Goal: Information Seeking & Learning: Learn about a topic

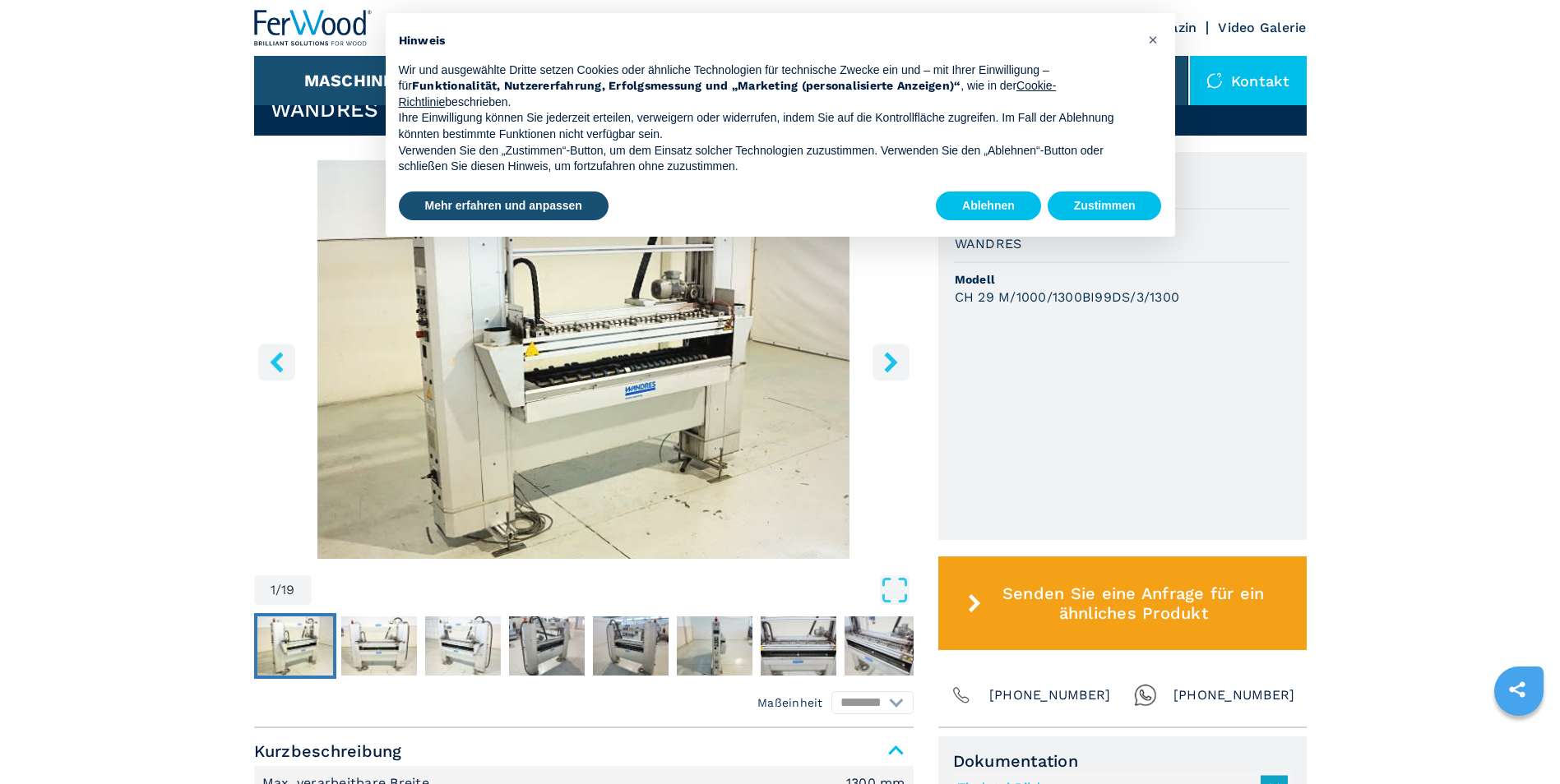
scroll to position [82, 0]
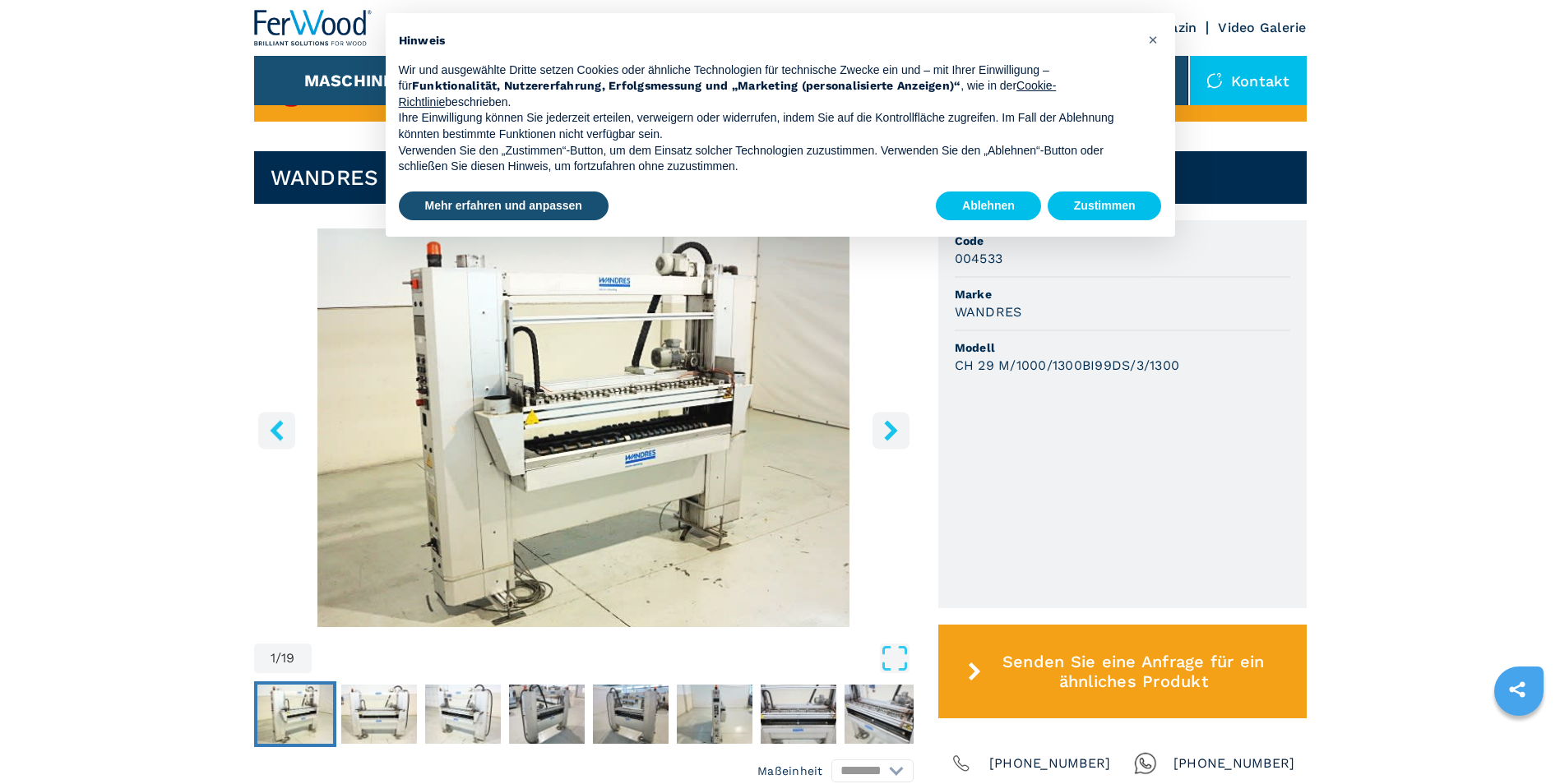
click at [900, 425] on icon "right-button" at bounding box center [891, 431] width 21 height 21
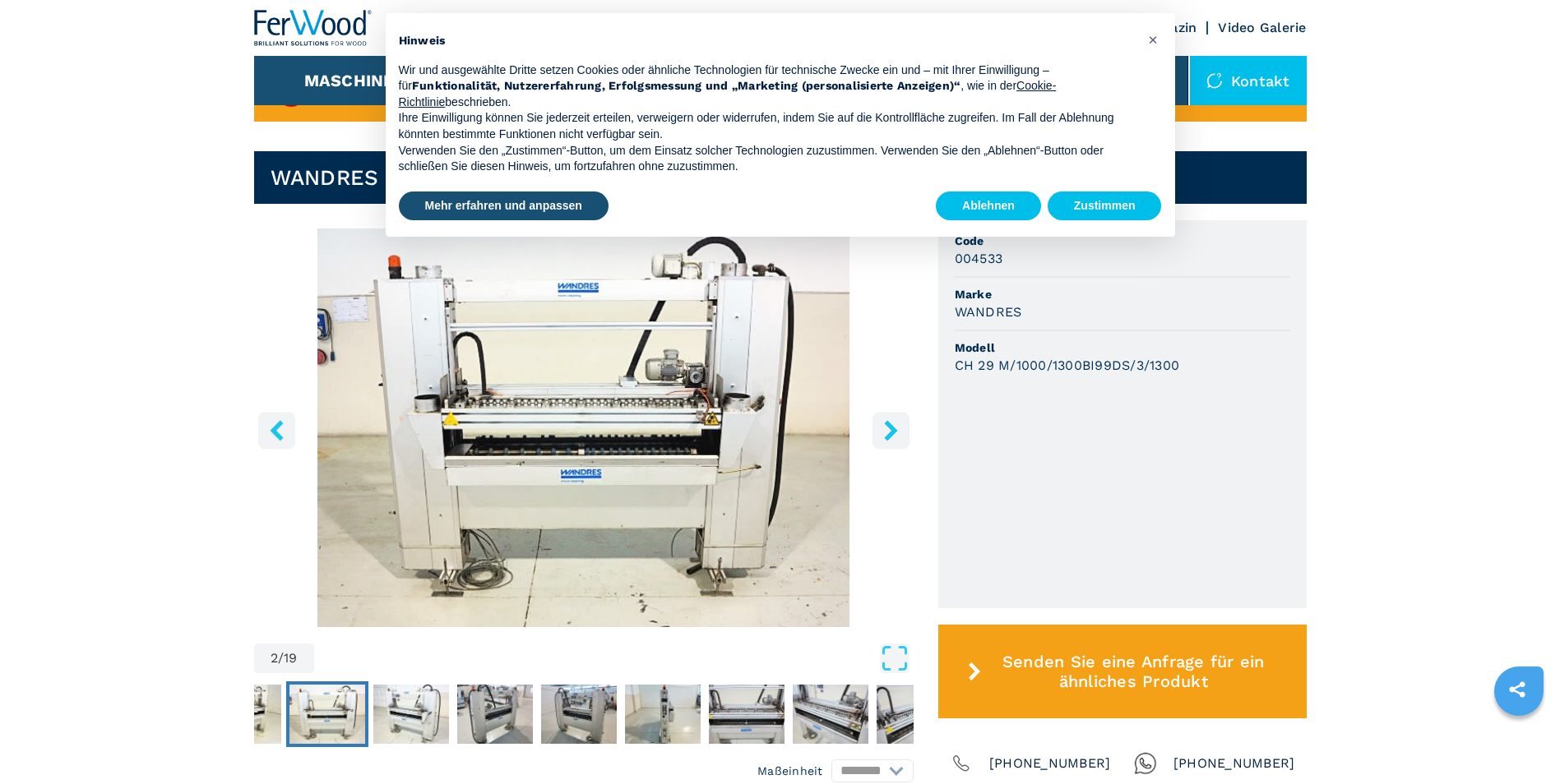
click at [900, 425] on icon "right-button" at bounding box center [891, 431] width 21 height 21
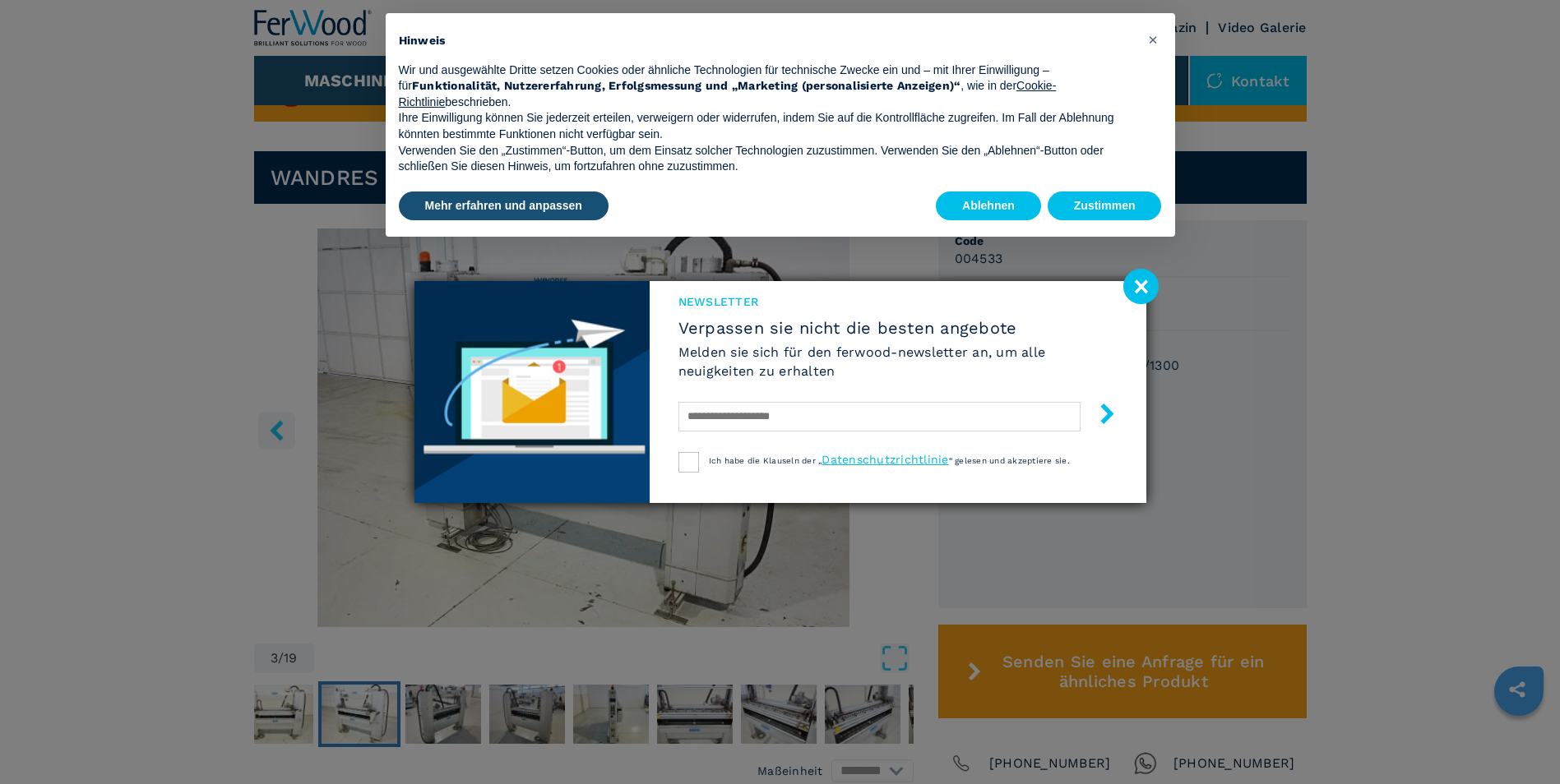
click at [1143, 280] on image at bounding box center [1141, 286] width 36 height 36
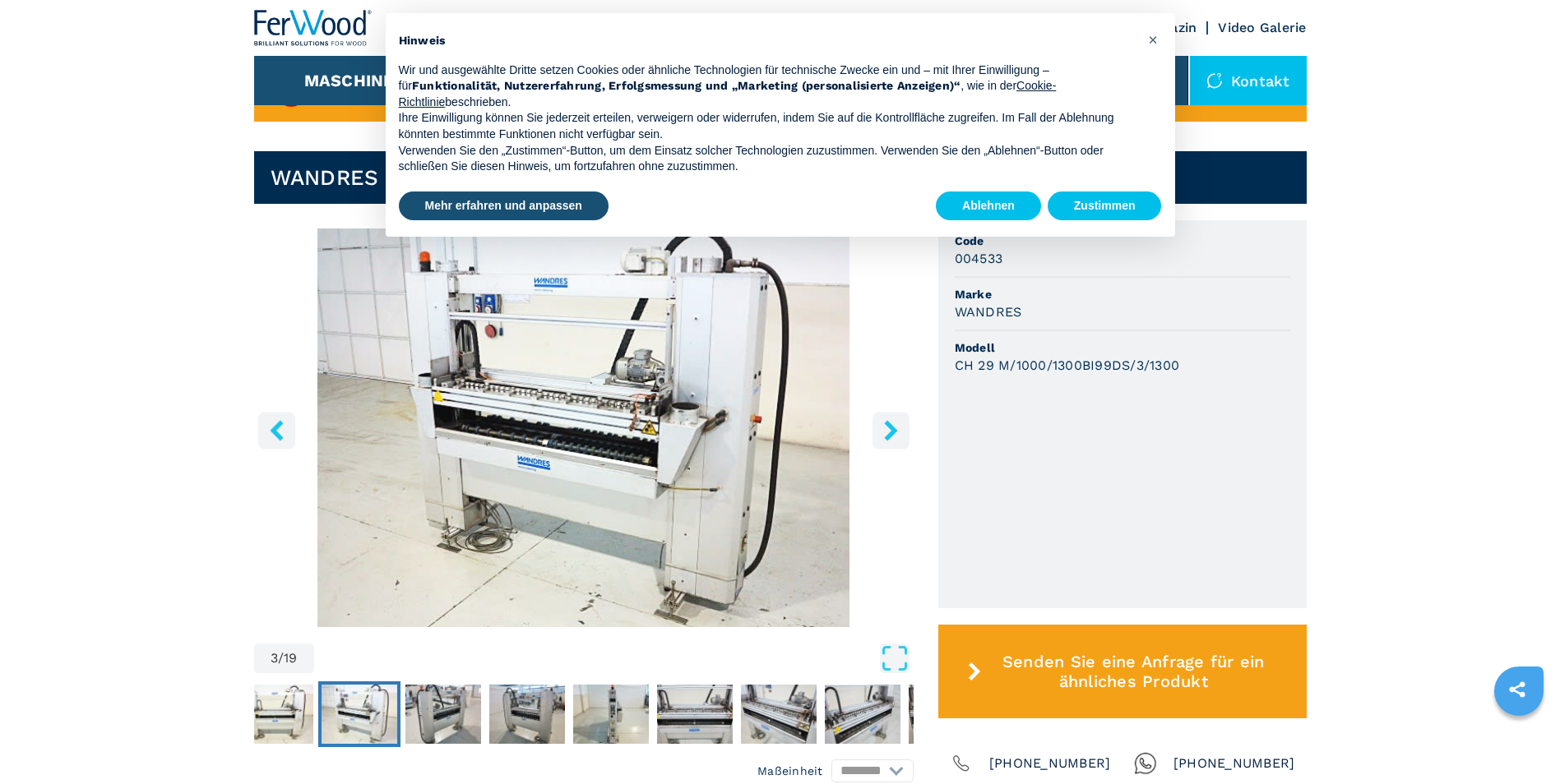
click at [895, 437] on icon "right-button" at bounding box center [891, 431] width 21 height 21
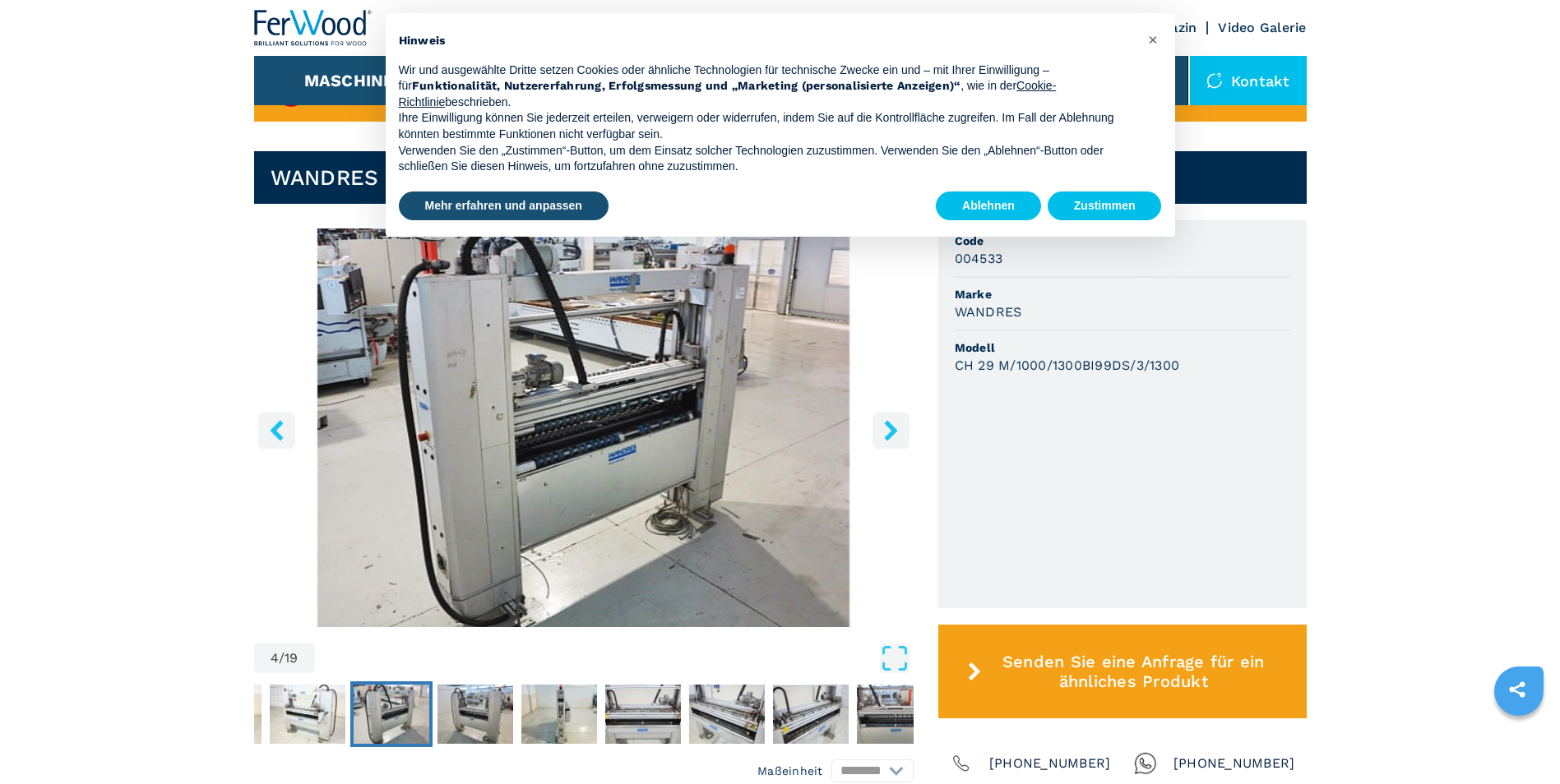
click at [889, 433] on icon "right-button" at bounding box center [891, 431] width 13 height 21
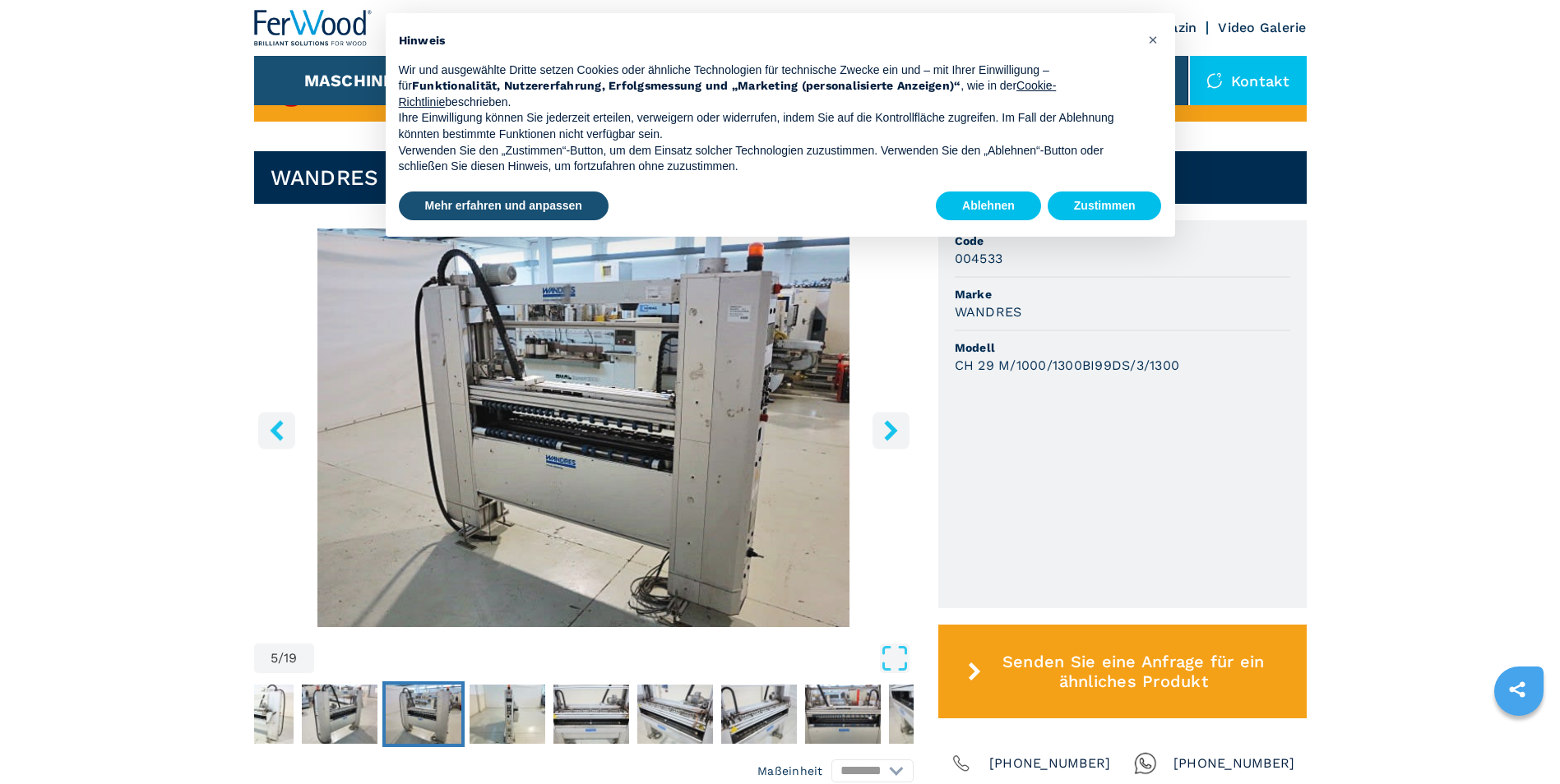
click at [889, 433] on icon "right-button" at bounding box center [891, 431] width 13 height 21
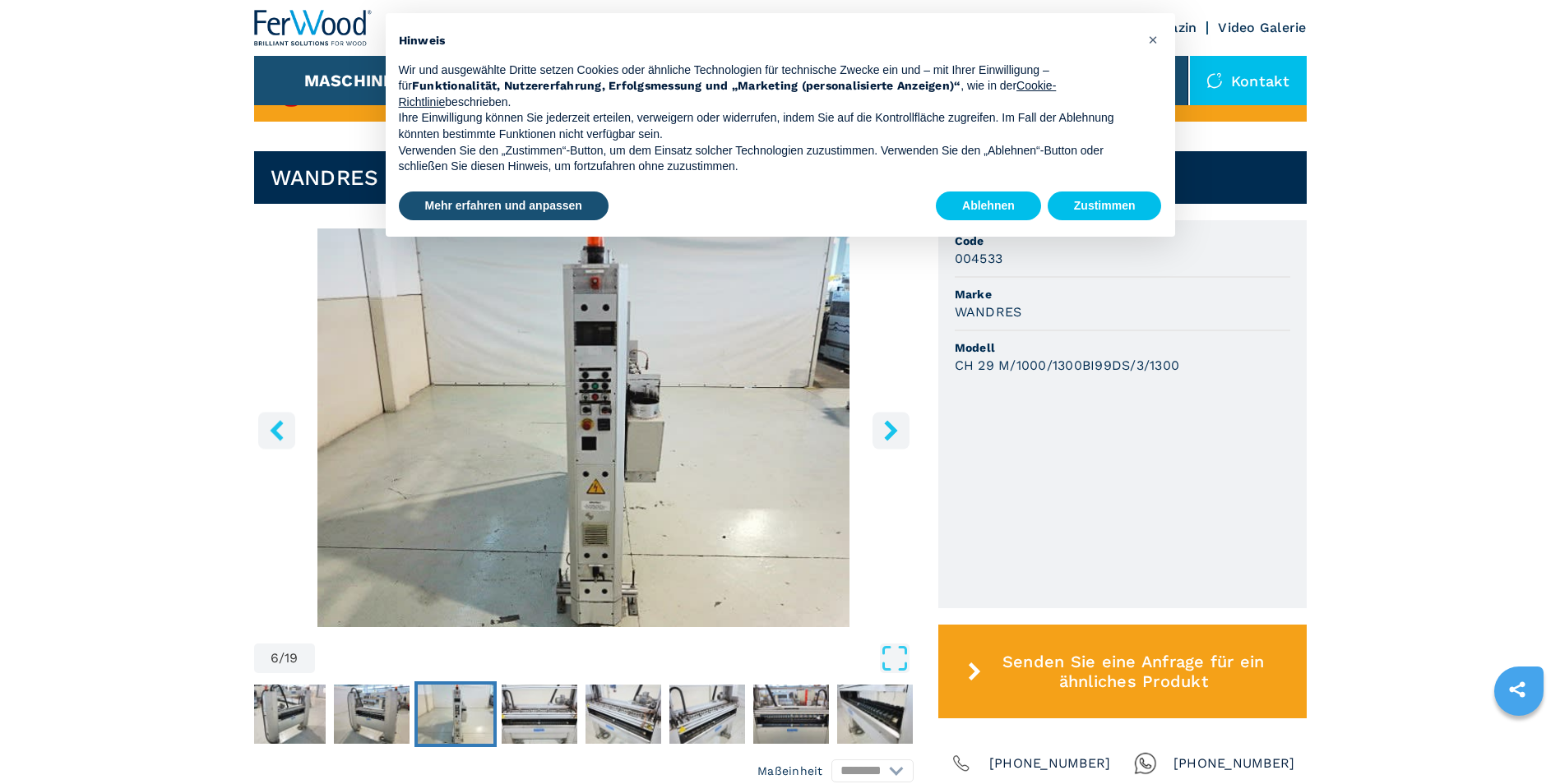
click at [889, 433] on icon "right-button" at bounding box center [891, 431] width 13 height 21
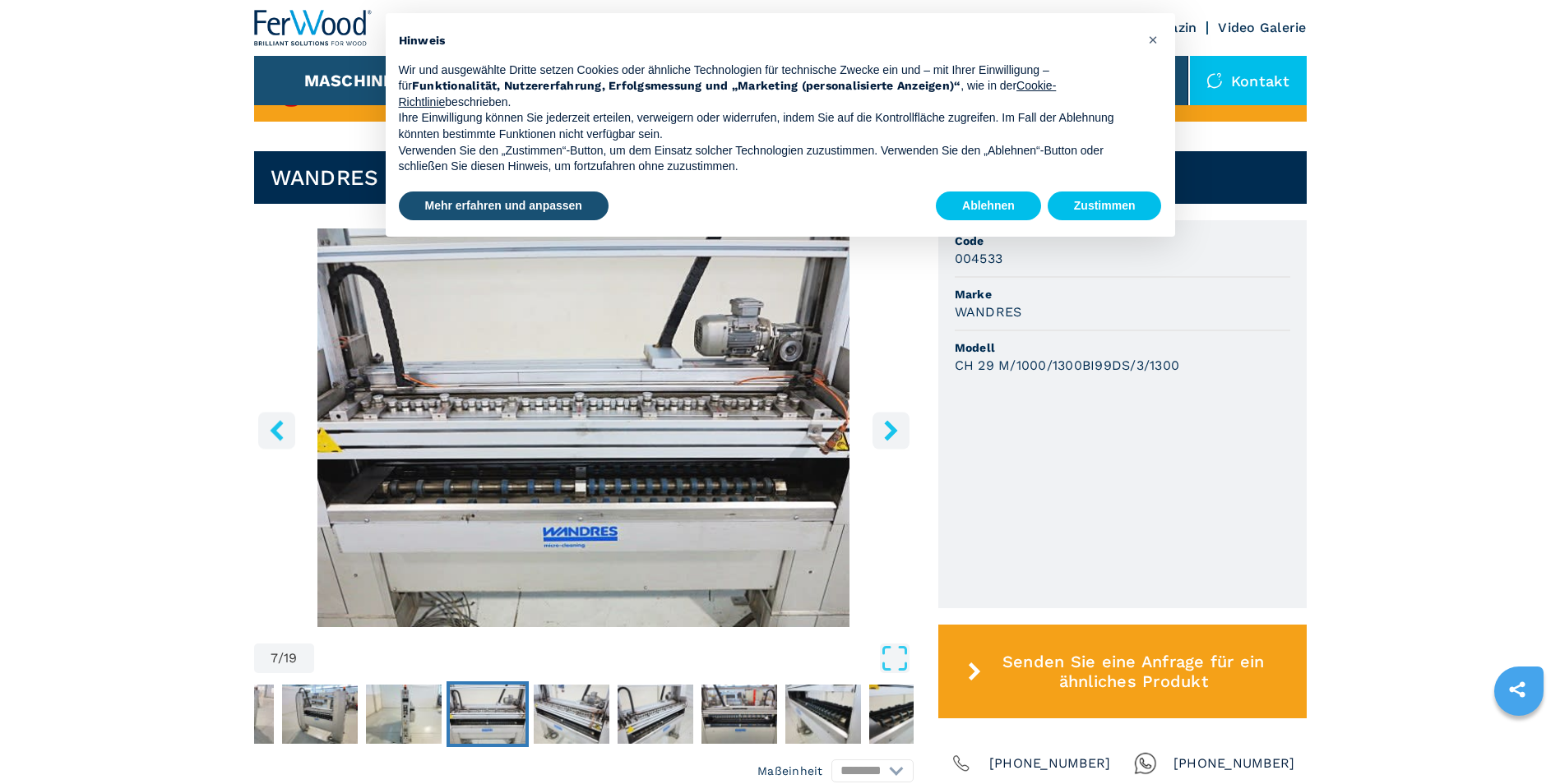
click at [889, 432] on icon "right-button" at bounding box center [891, 431] width 21 height 21
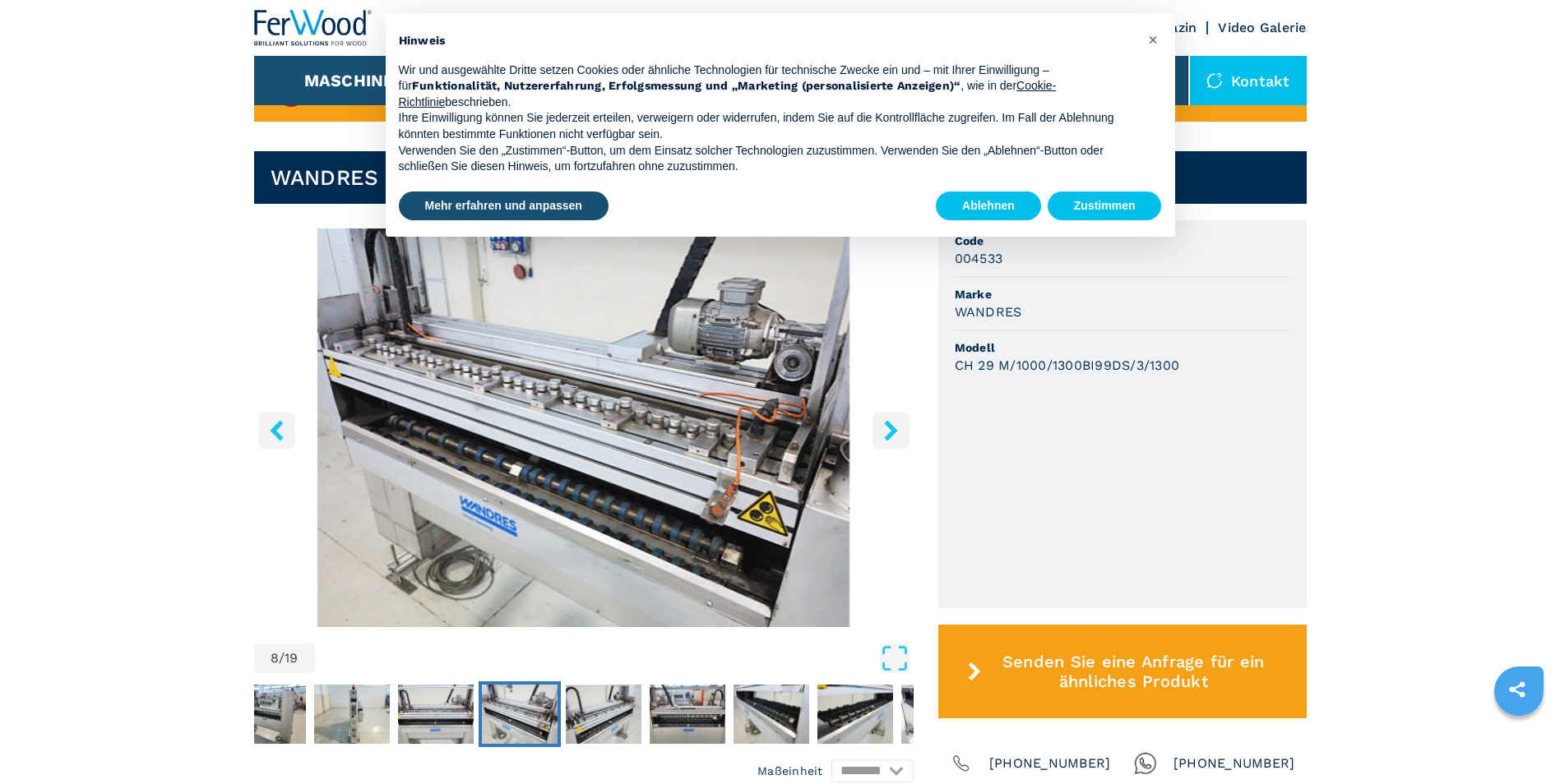
click at [889, 431] on icon "right-button" at bounding box center [891, 431] width 21 height 21
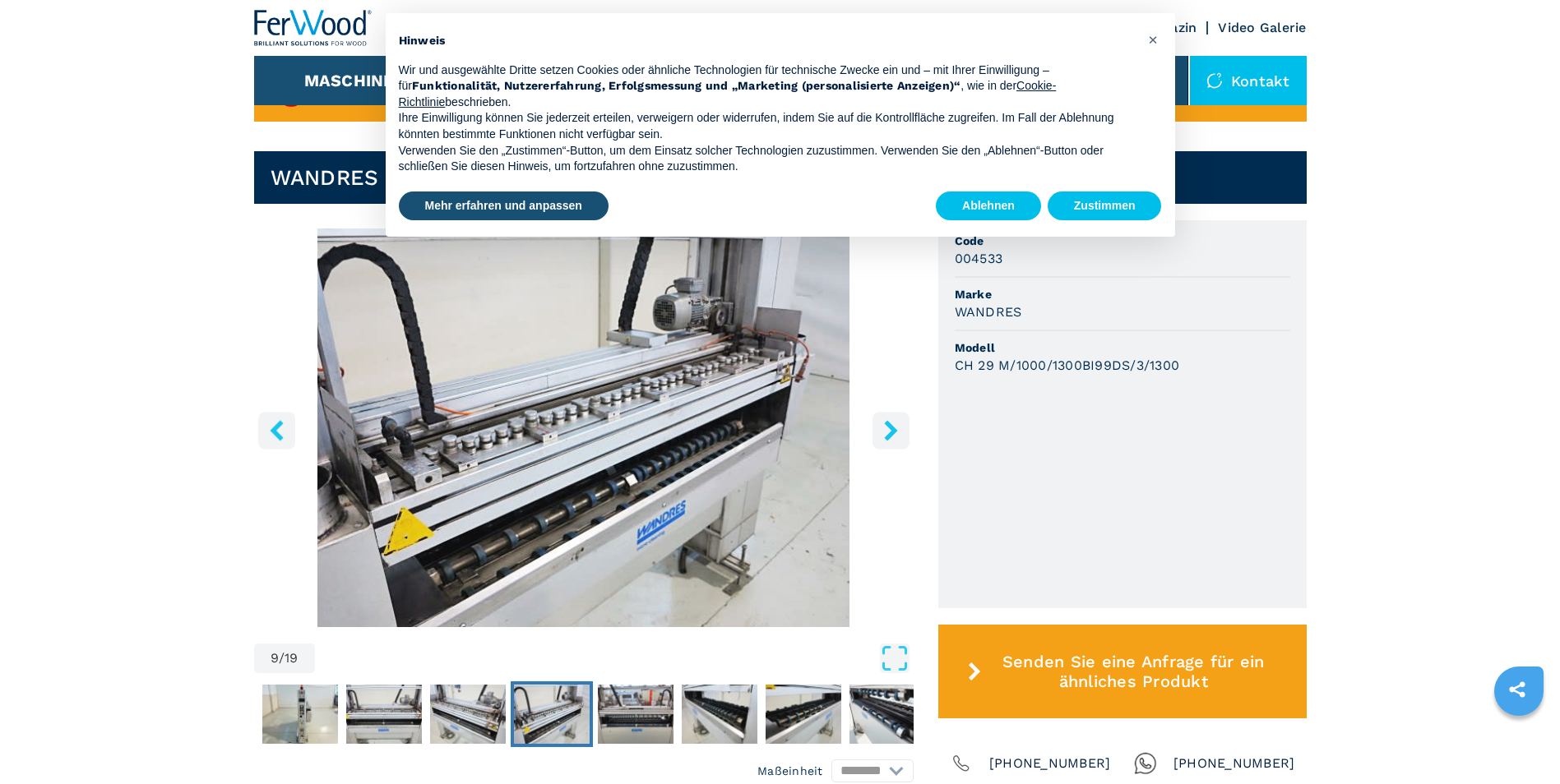
click at [889, 431] on icon "right-button" at bounding box center [891, 431] width 21 height 21
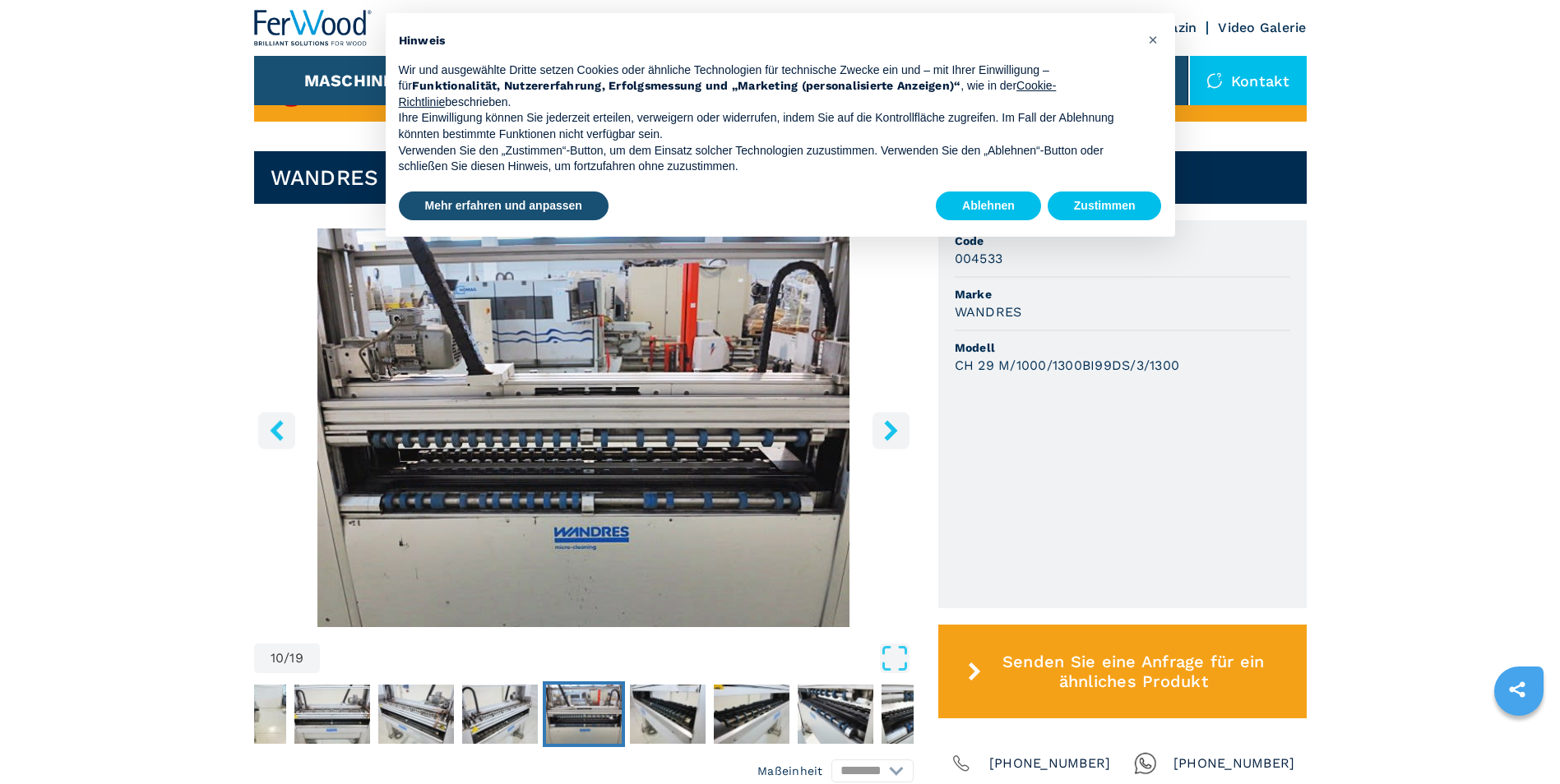
click at [889, 431] on icon "right-button" at bounding box center [891, 431] width 21 height 21
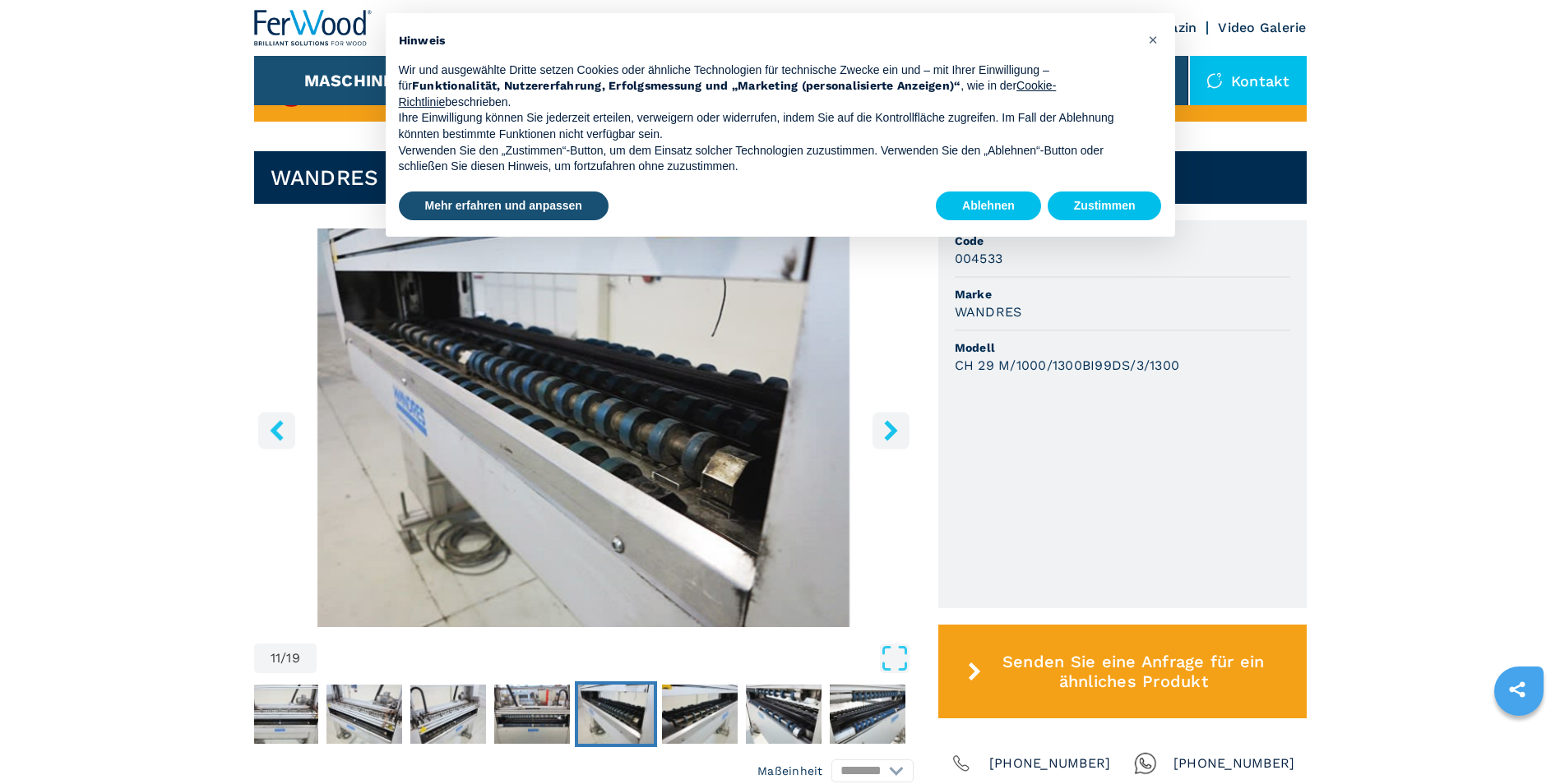
click at [889, 431] on icon "right-button" at bounding box center [891, 431] width 21 height 21
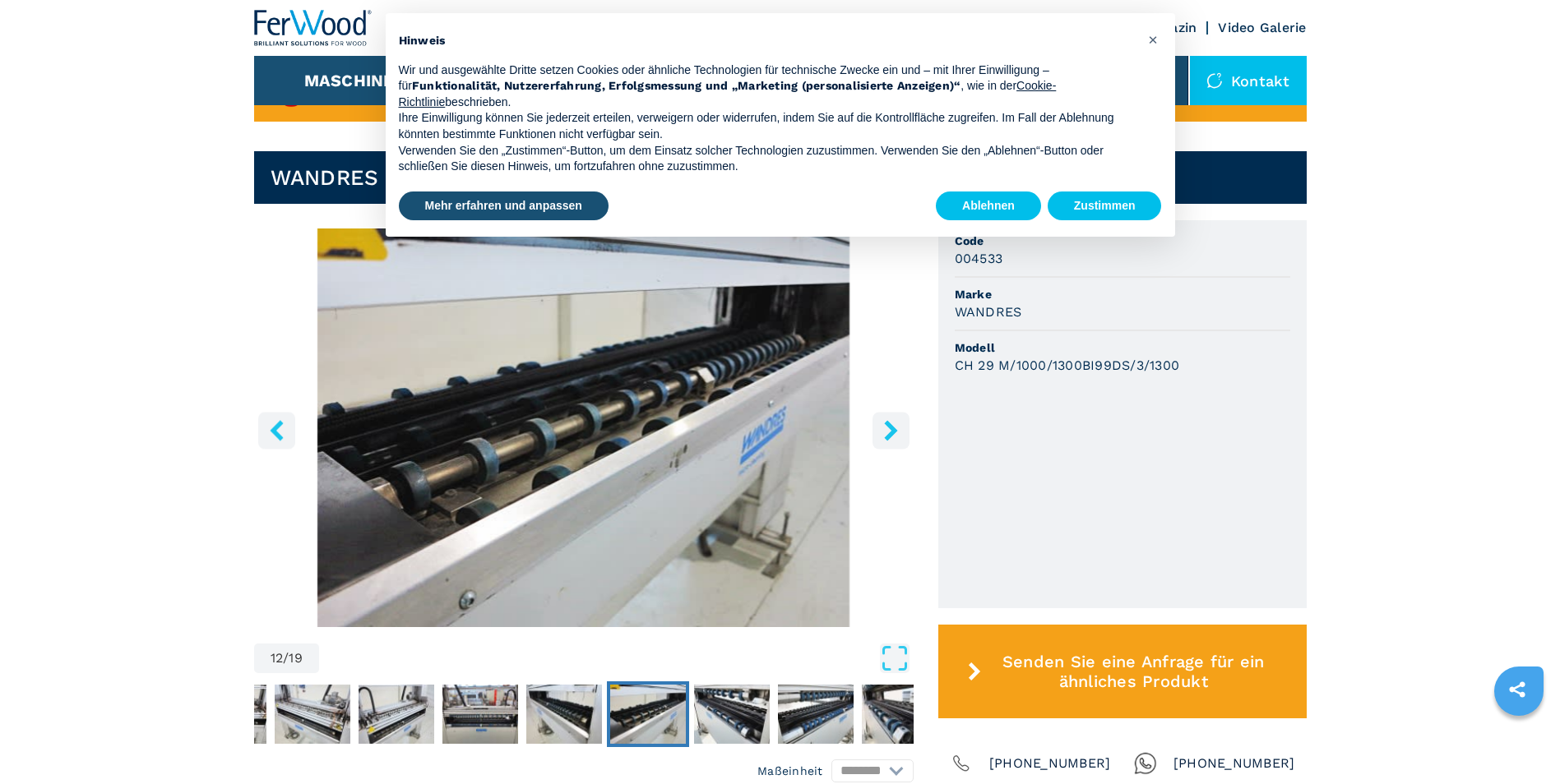
click at [889, 431] on icon "right-button" at bounding box center [891, 431] width 21 height 21
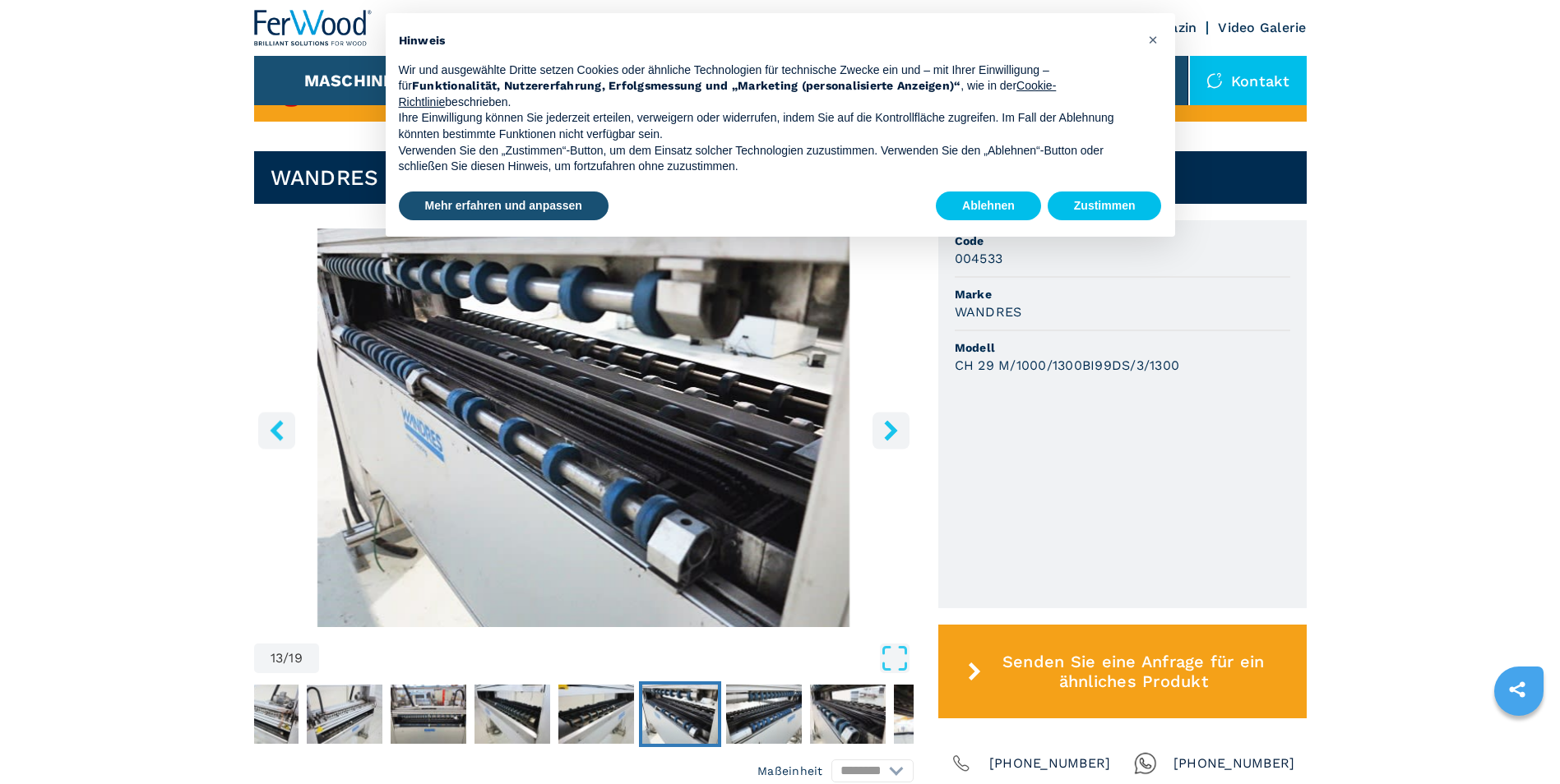
click at [889, 430] on icon "right-button" at bounding box center [891, 431] width 21 height 21
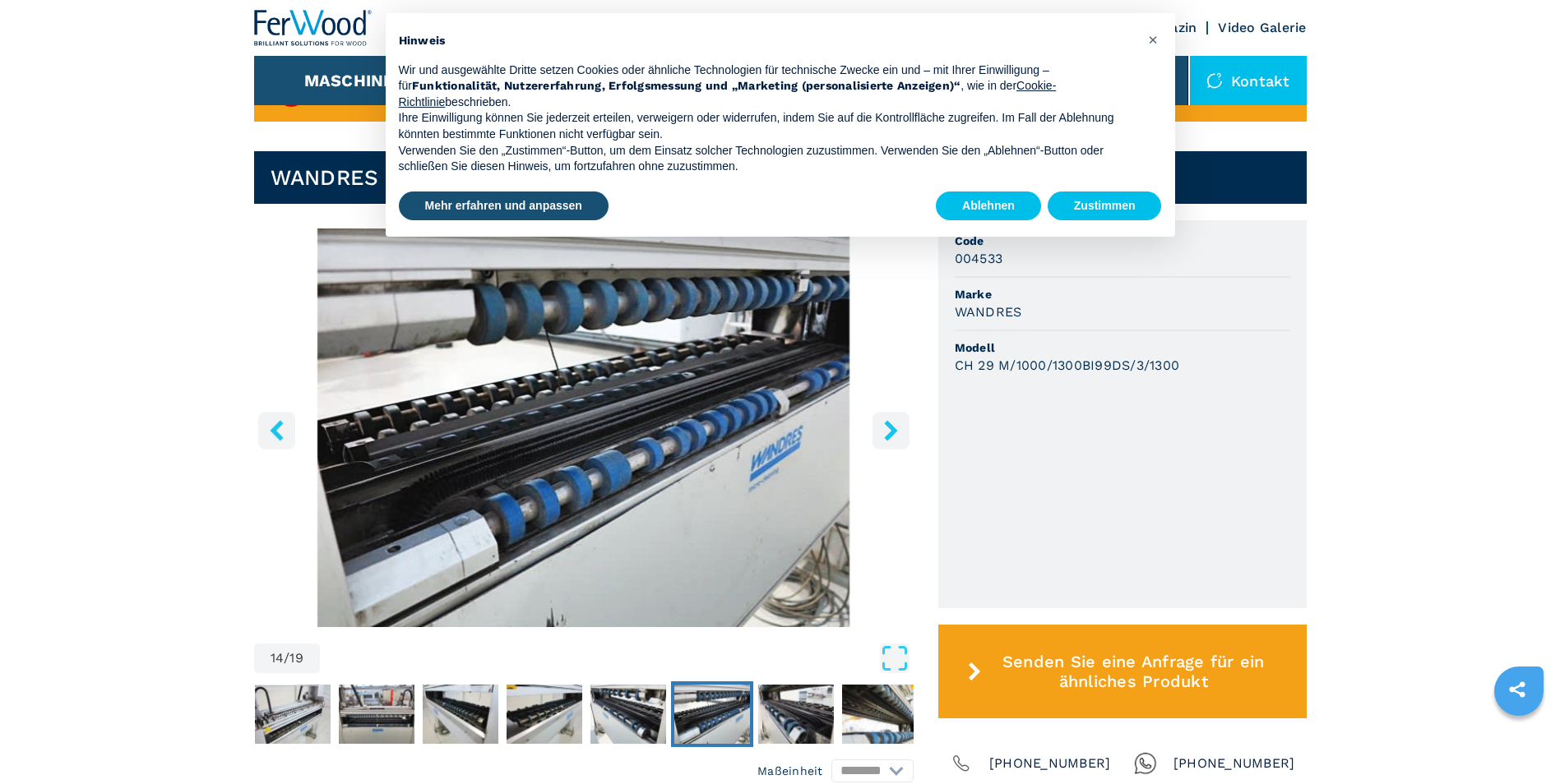
click at [886, 428] on icon "right-button" at bounding box center [891, 431] width 21 height 21
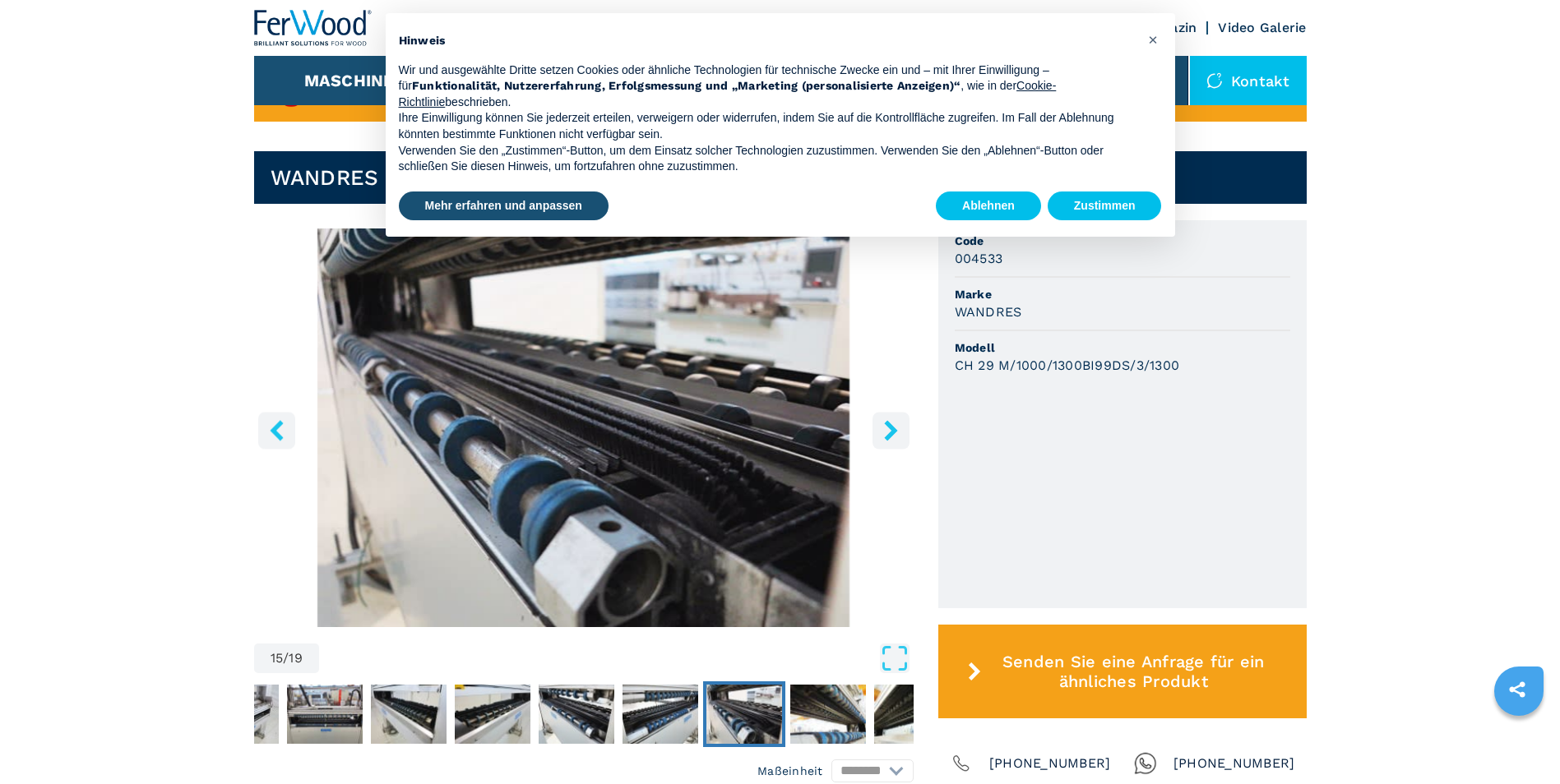
click at [886, 428] on icon "right-button" at bounding box center [891, 431] width 21 height 21
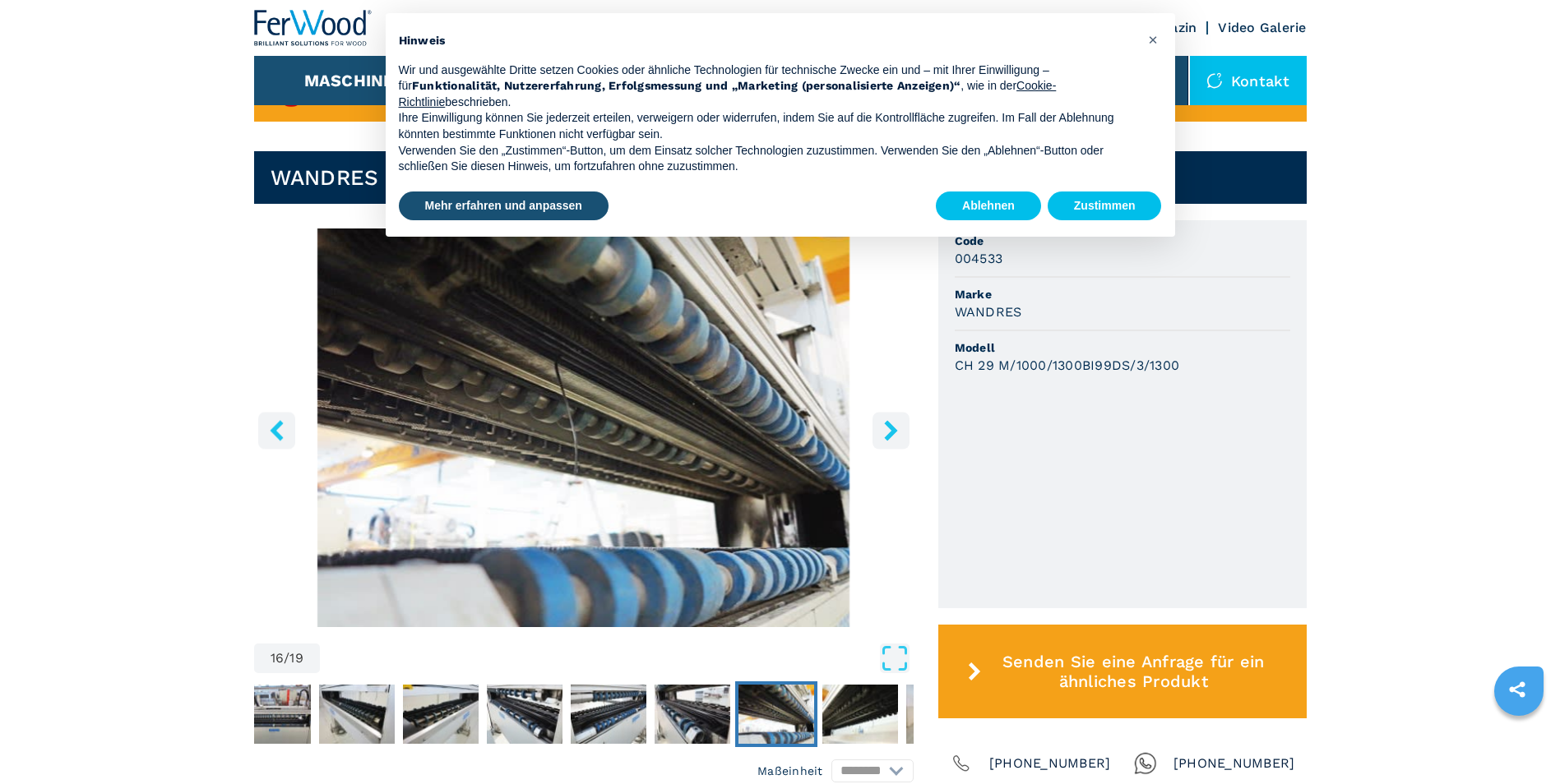
click at [886, 428] on icon "right-button" at bounding box center [891, 431] width 21 height 21
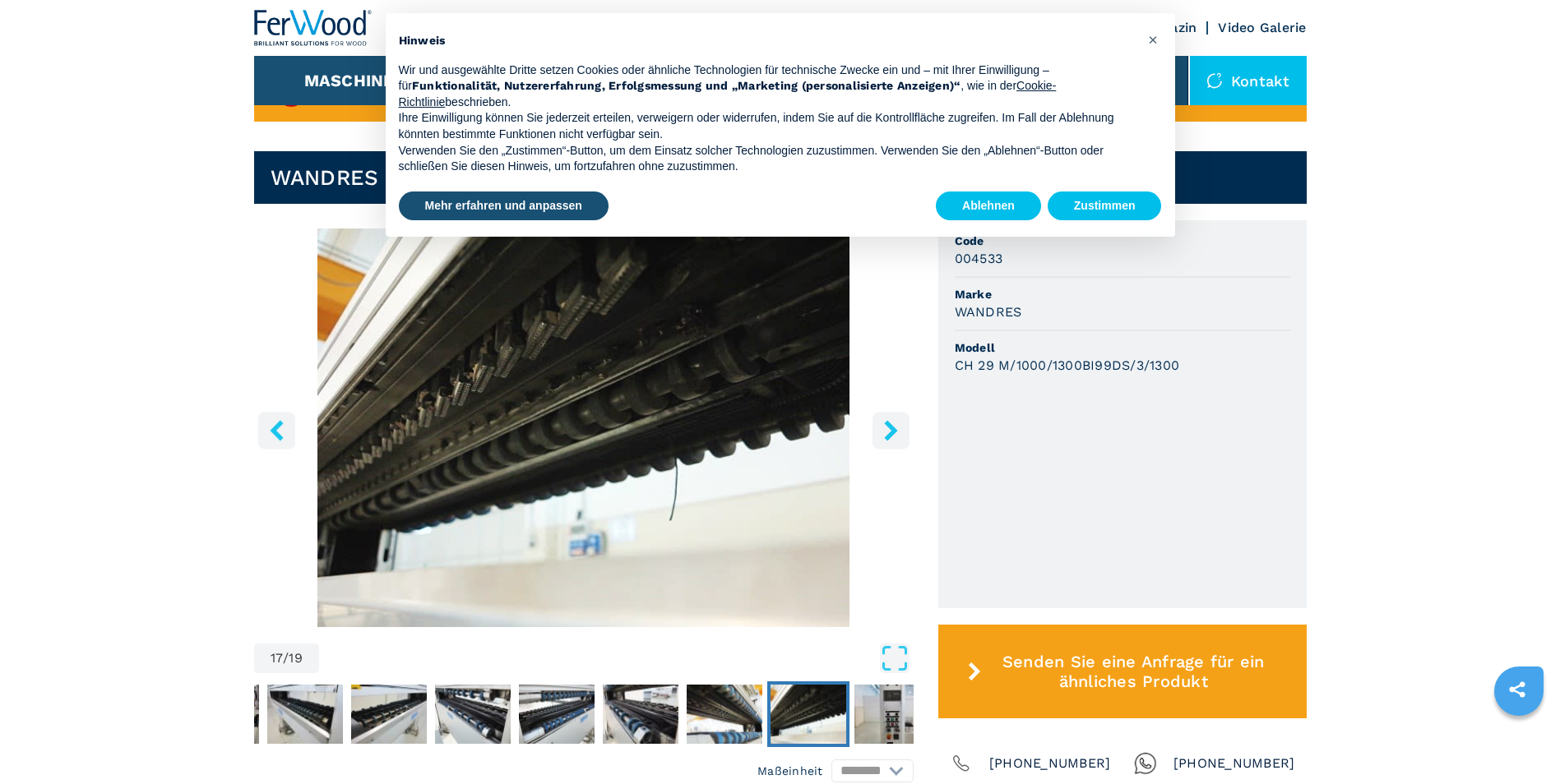
click at [886, 428] on icon "right-button" at bounding box center [891, 431] width 21 height 21
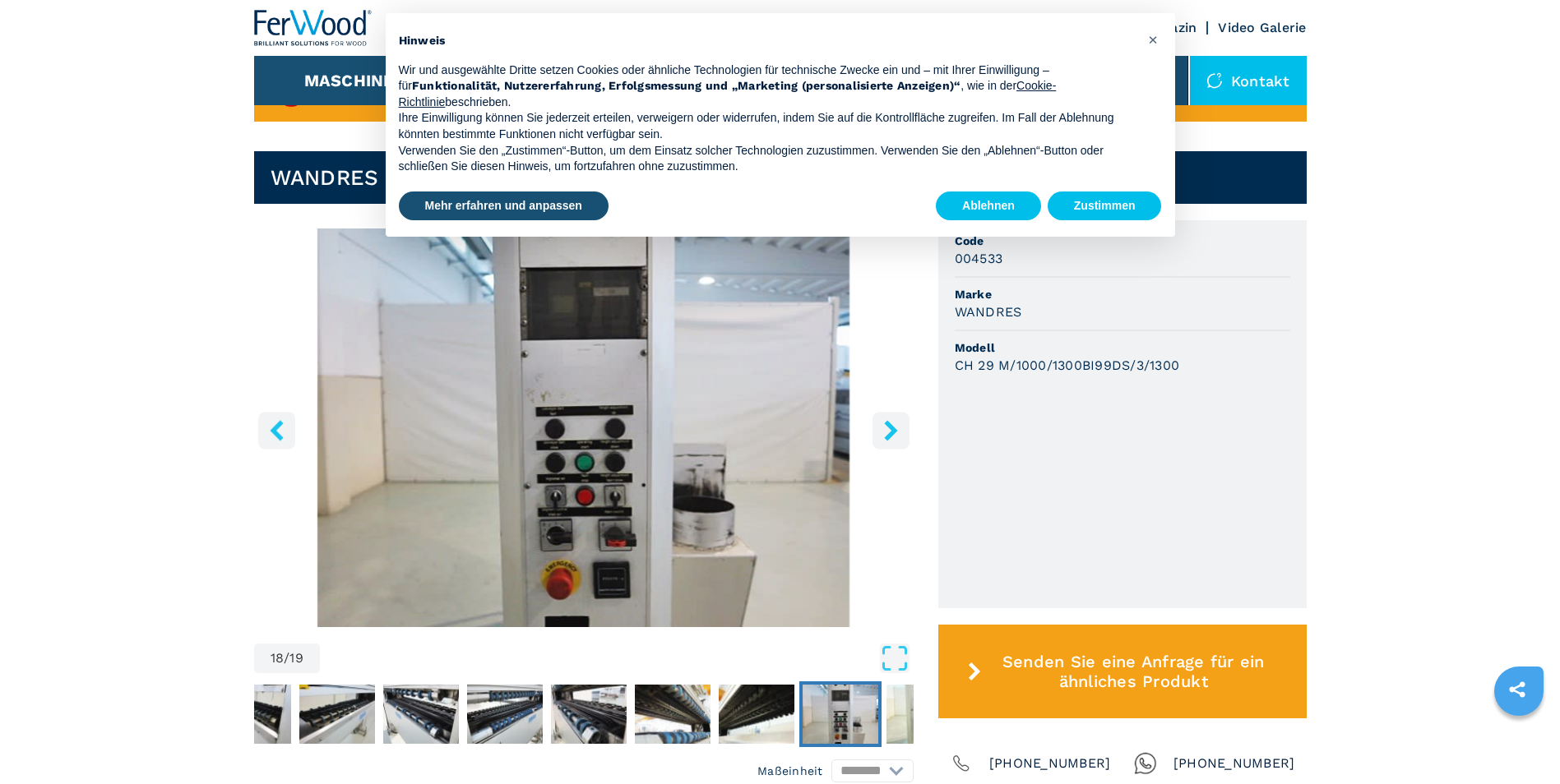
click at [886, 428] on icon "right-button" at bounding box center [891, 431] width 21 height 21
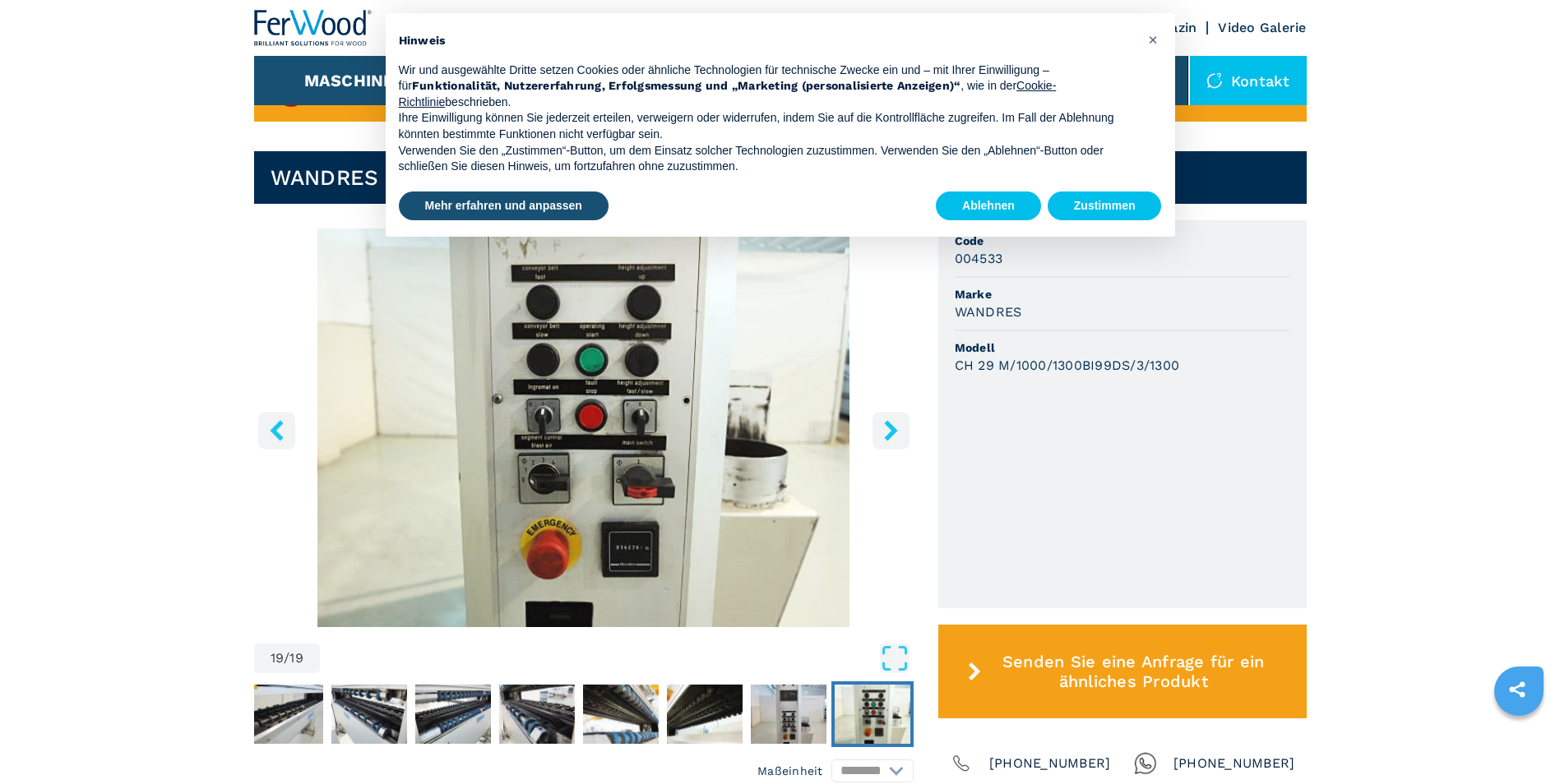
click at [886, 428] on icon "right-button" at bounding box center [891, 431] width 21 height 21
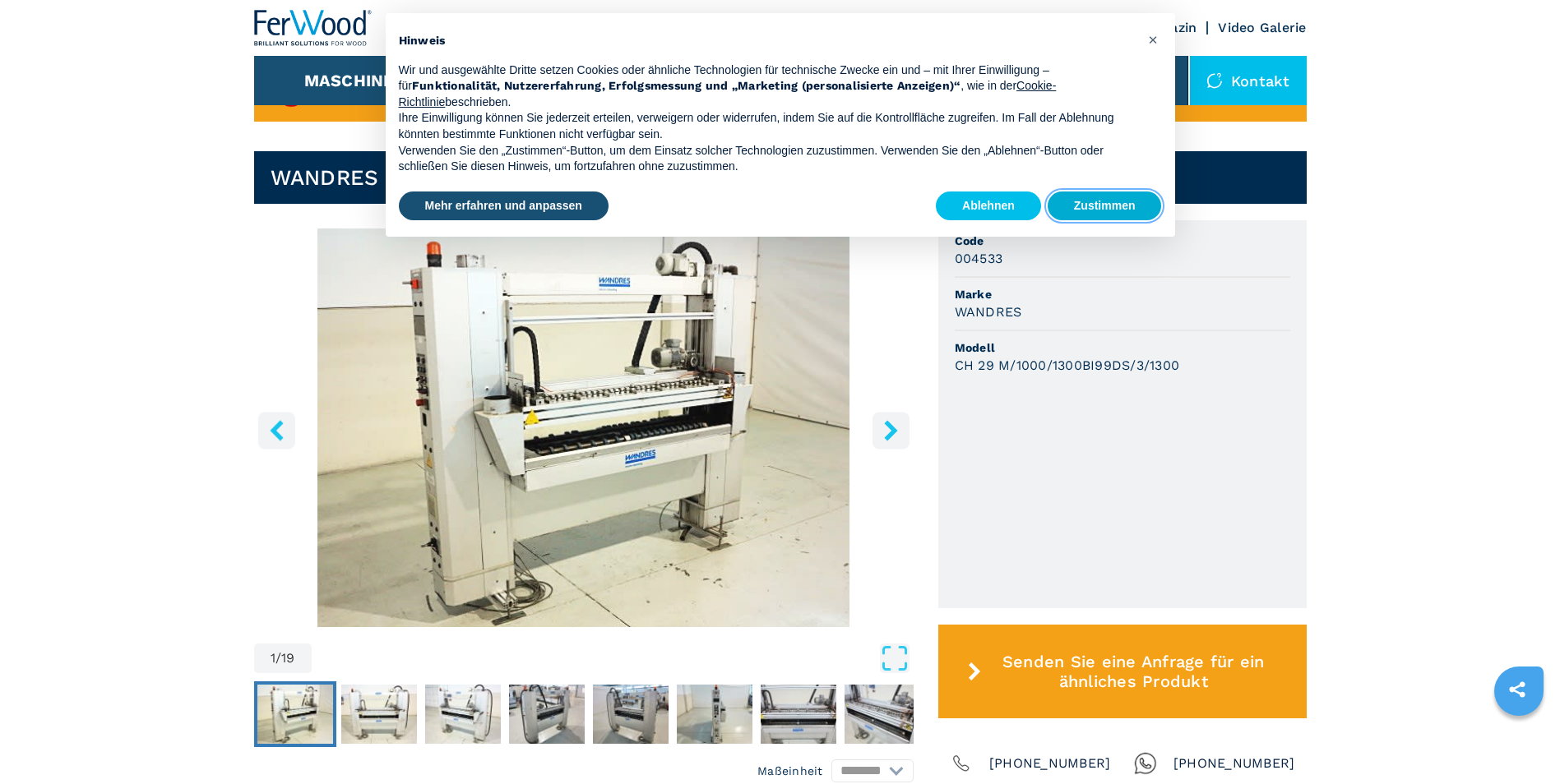
click at [1102, 207] on button "Zustimmen" at bounding box center [1105, 206] width 114 height 30
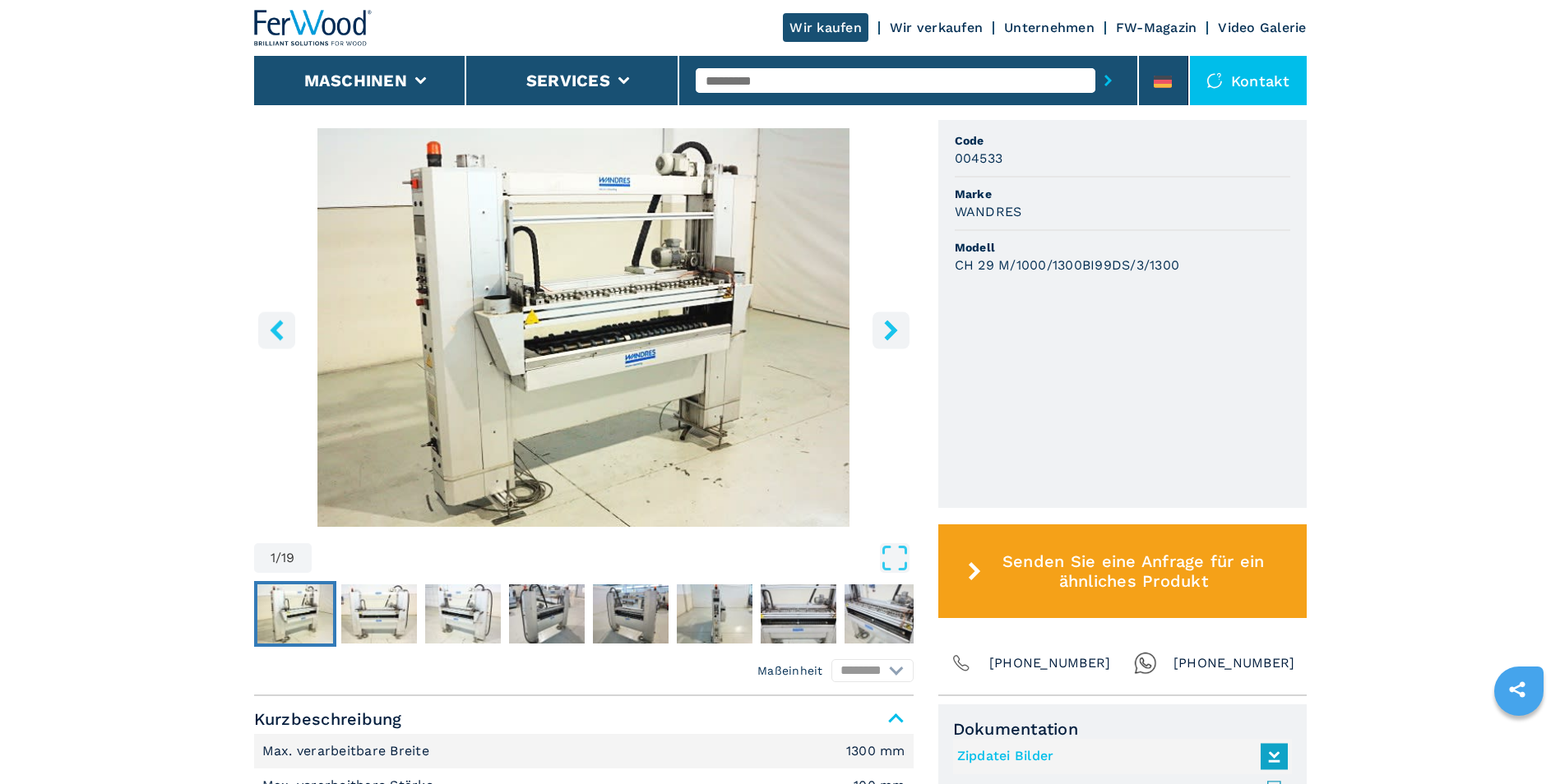
scroll to position [0, 0]
